Goal: Task Accomplishment & Management: Use online tool/utility

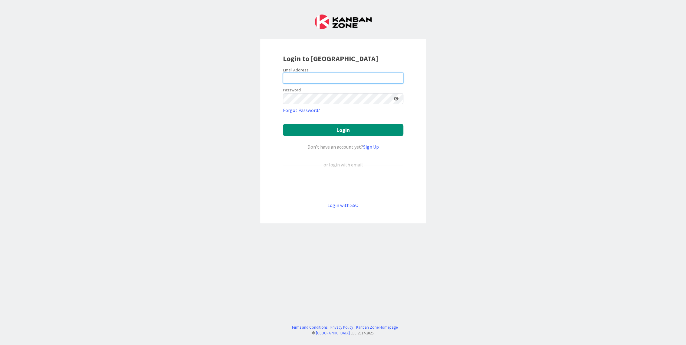
click at [349, 74] on input "email" at bounding box center [343, 78] width 121 height 11
type input "[PERSON_NAME][EMAIL_ADDRESS][DOMAIN_NAME]"
click at [283, 124] on button "Login" at bounding box center [343, 130] width 121 height 12
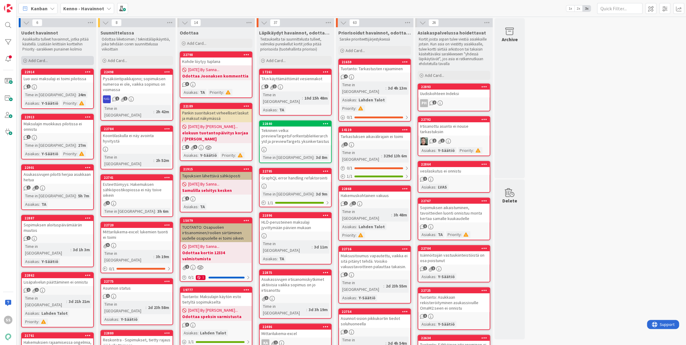
click at [38, 56] on div "Add Card..." at bounding box center [57, 60] width 73 height 9
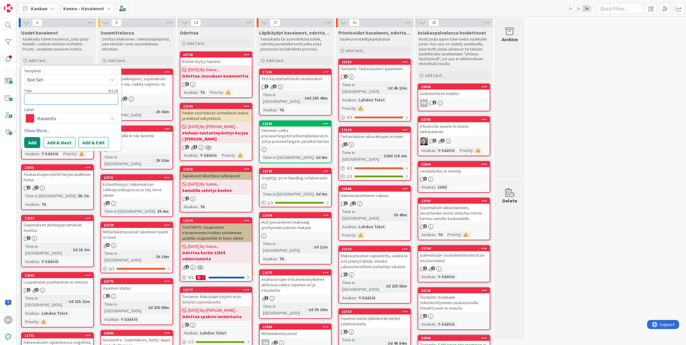
paste textarea "virhe laskuaineiston luonnissa"
type textarea "x"
type textarea "virhe laskuaineiston luonnissa"
click at [98, 144] on button "Add & Edit" at bounding box center [93, 142] width 30 height 11
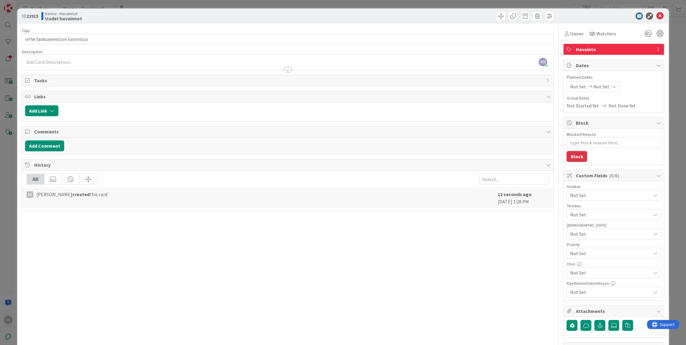
click at [108, 67] on div at bounding box center [288, 67] width 532 height 6
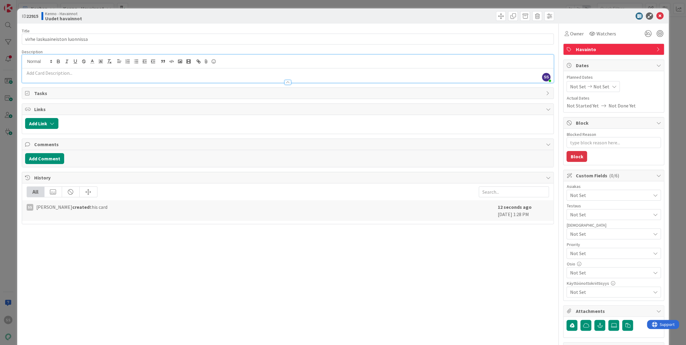
click at [114, 74] on p at bounding box center [288, 73] width 526 height 7
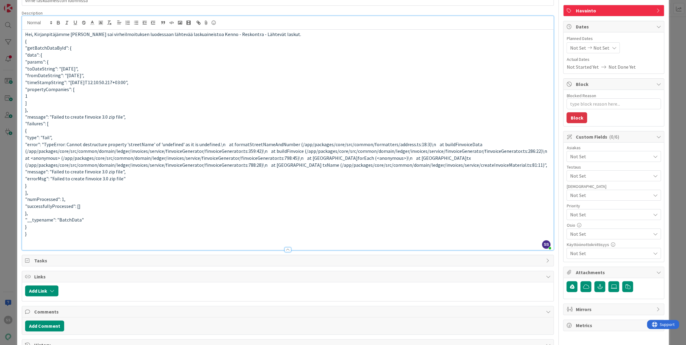
scroll to position [67, 0]
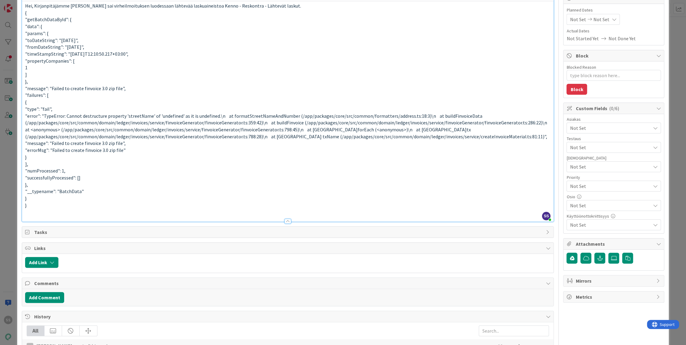
click at [348, 206] on p "}" at bounding box center [288, 205] width 526 height 7
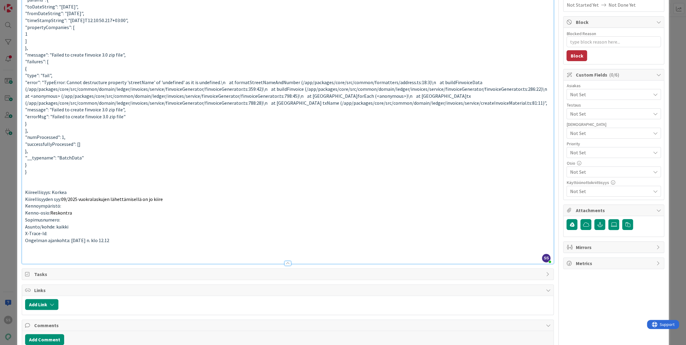
scroll to position [0, 0]
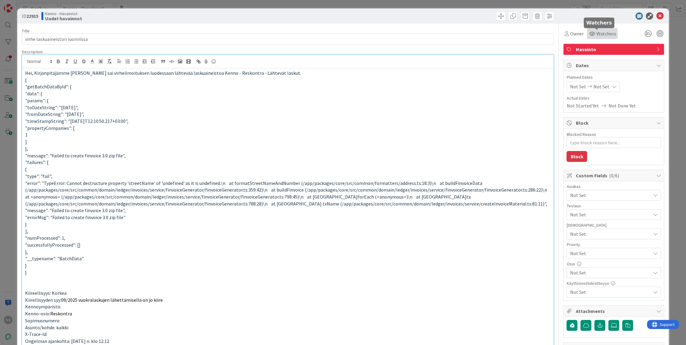
click at [603, 33] on span "Watchers" at bounding box center [606, 33] width 20 height 7
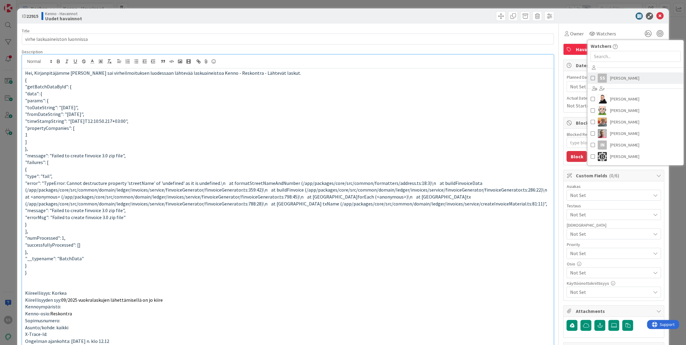
click at [622, 81] on span "[PERSON_NAME]" at bounding box center [624, 78] width 29 height 9
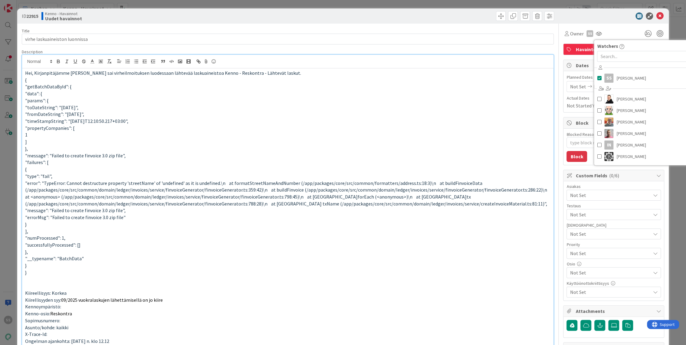
click at [499, 125] on p ""propertyCompanies": [" at bounding box center [288, 128] width 526 height 7
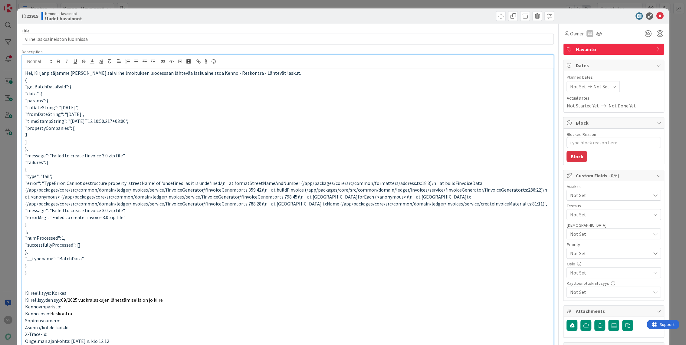
click at [597, 193] on span "Not Set" at bounding box center [610, 195] width 81 height 7
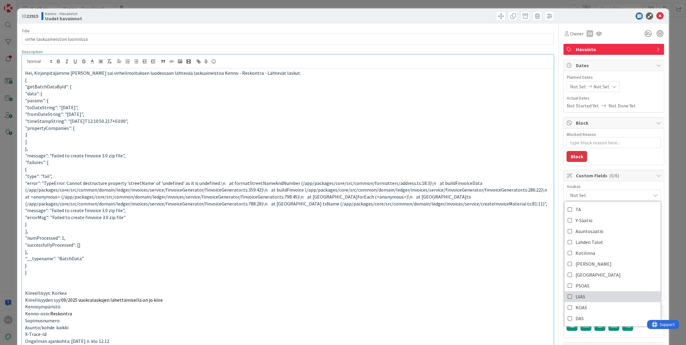
click at [590, 297] on link "LVAS" at bounding box center [613, 296] width 96 height 11
click at [489, 272] on p "}" at bounding box center [288, 272] width 526 height 7
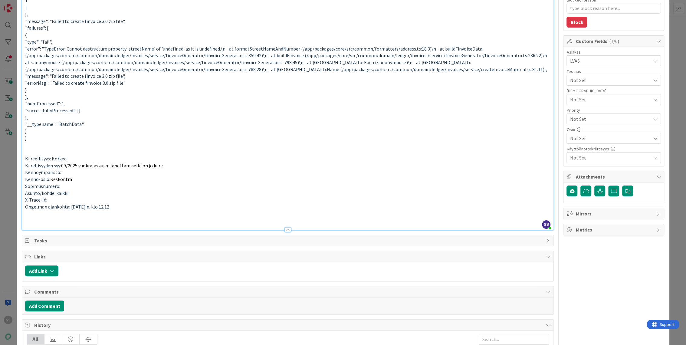
scroll to position [173, 0]
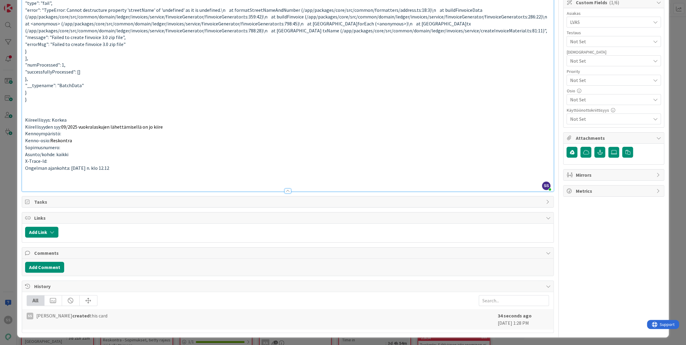
click at [40, 273] on div "Add Comment" at bounding box center [288, 267] width 532 height 17
click at [56, 270] on button "Add Comment" at bounding box center [44, 267] width 39 height 11
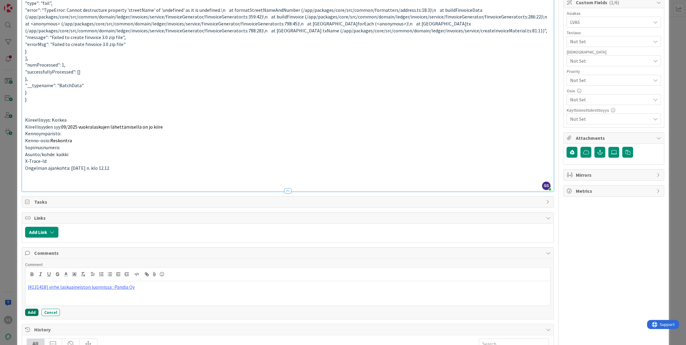
click at [29, 312] on button "Add" at bounding box center [31, 312] width 13 height 7
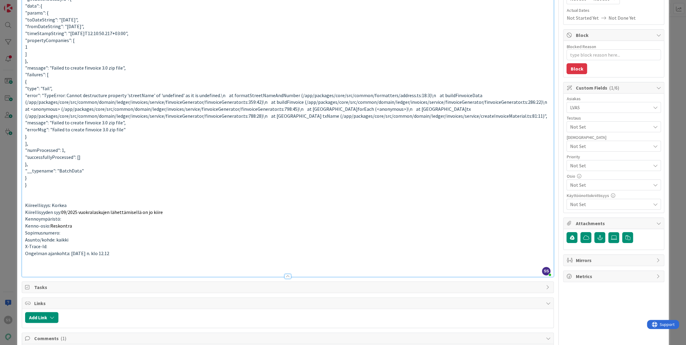
scroll to position [0, 0]
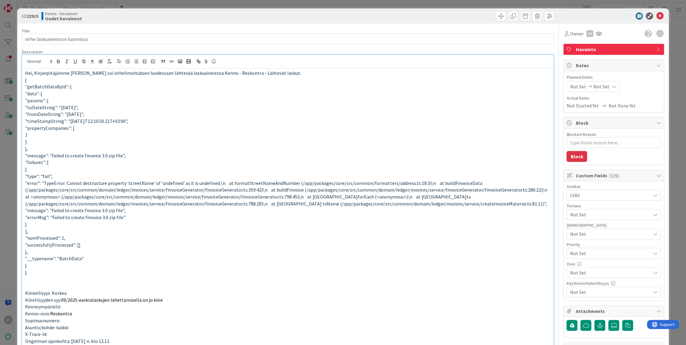
click at [601, 252] on span "Not Set" at bounding box center [609, 253] width 78 height 8
click at [589, 291] on span "High" at bounding box center [622, 289] width 70 height 9
click at [471, 280] on p at bounding box center [288, 279] width 526 height 7
type textarea "x"
